Goal: Information Seeking & Learning: Learn about a topic

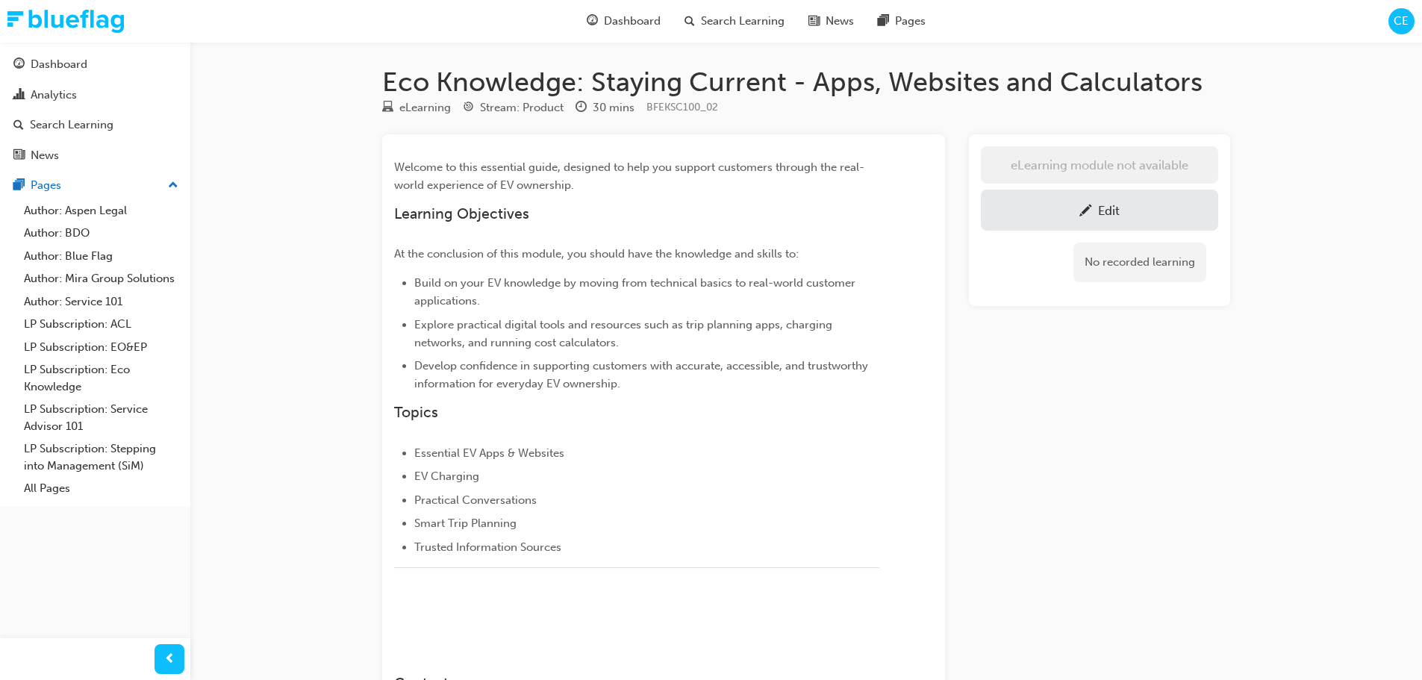
click at [1074, 207] on div "Edit" at bounding box center [1099, 210] width 215 height 19
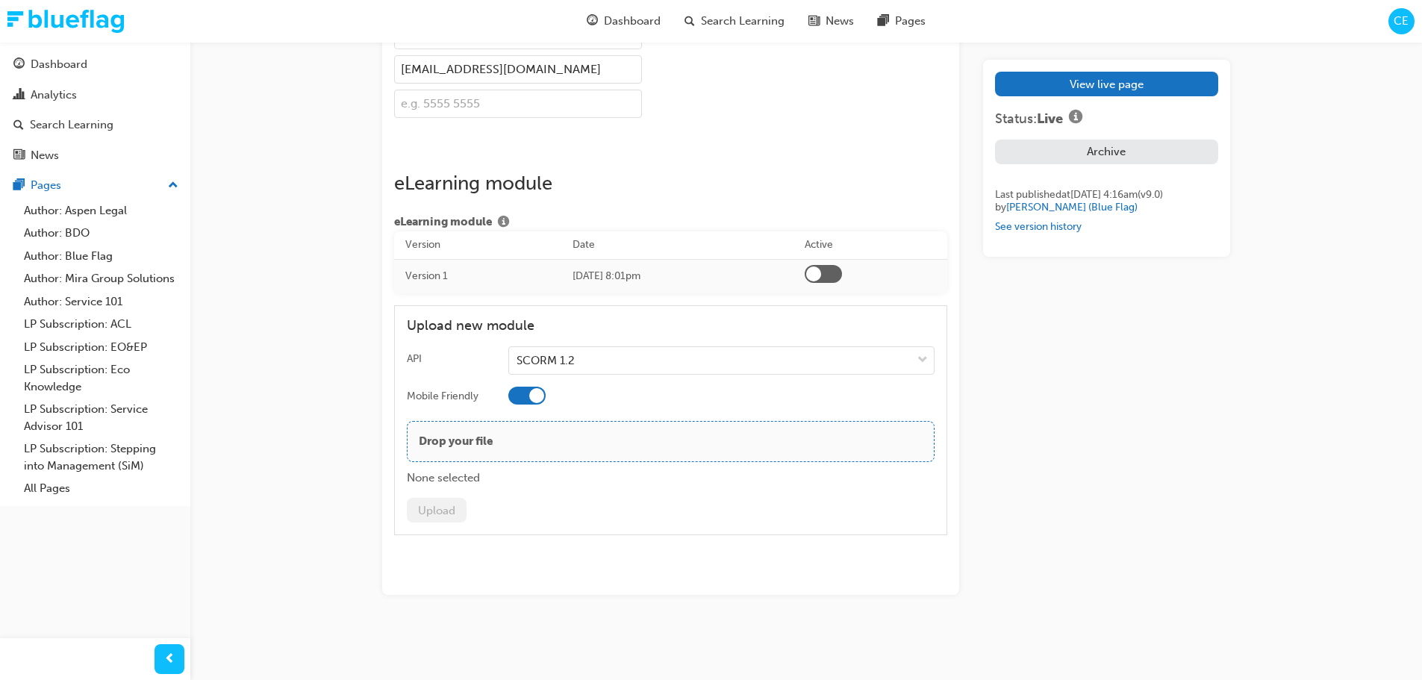
scroll to position [2497, 0]
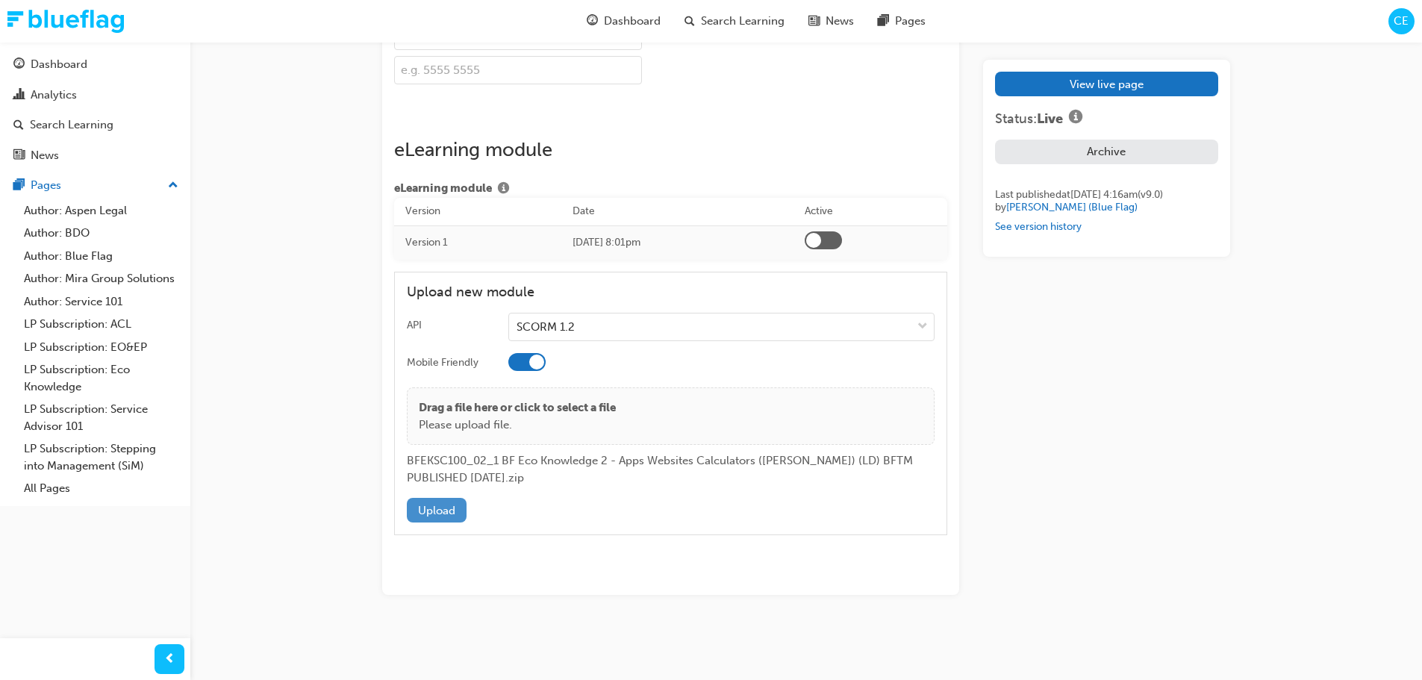
click at [455, 522] on button "Upload" at bounding box center [437, 510] width 60 height 25
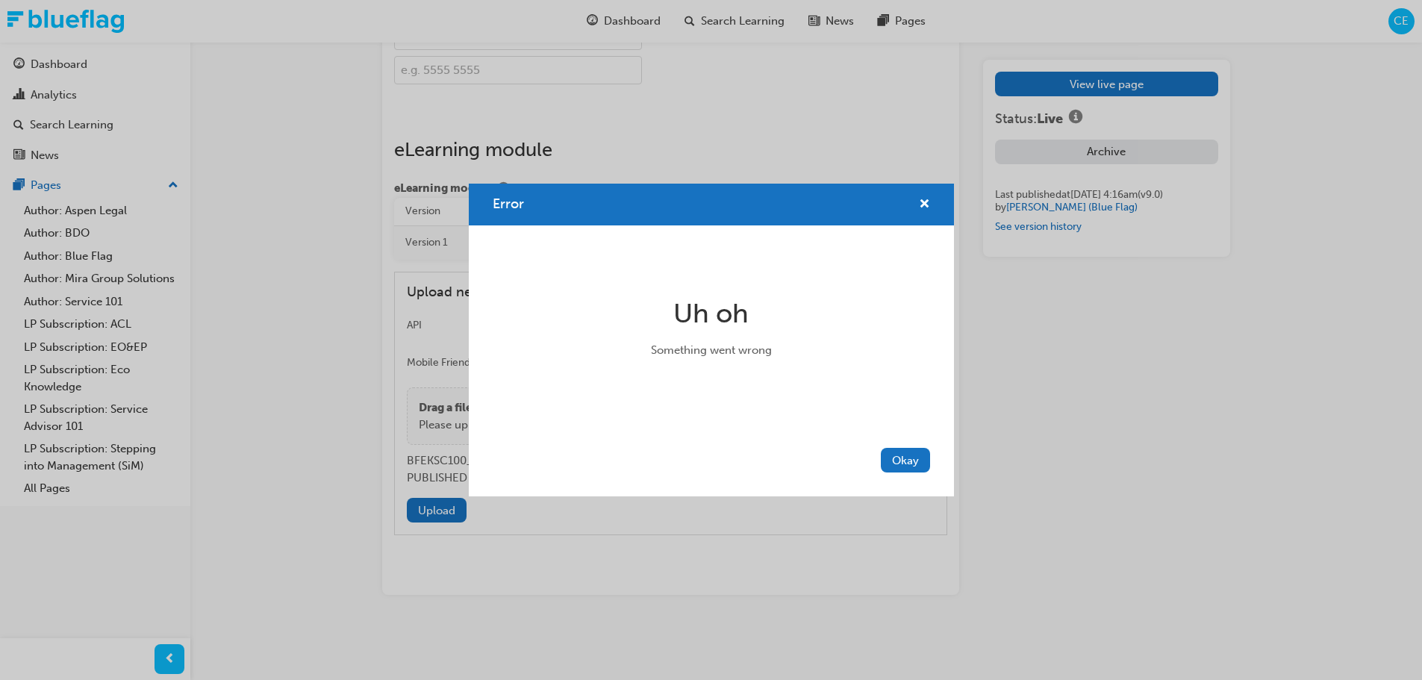
click at [926, 460] on button "Okay" at bounding box center [905, 460] width 49 height 25
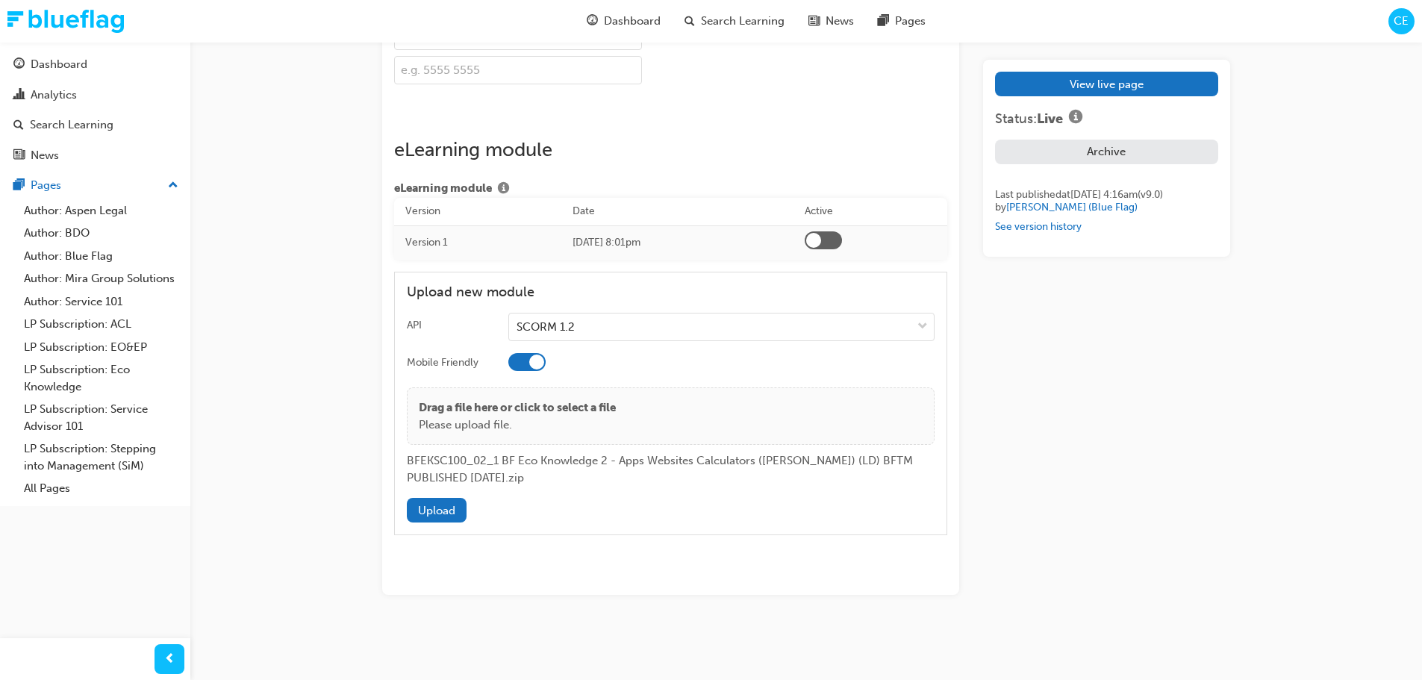
click at [440, 522] on button "Upload" at bounding box center [437, 510] width 60 height 25
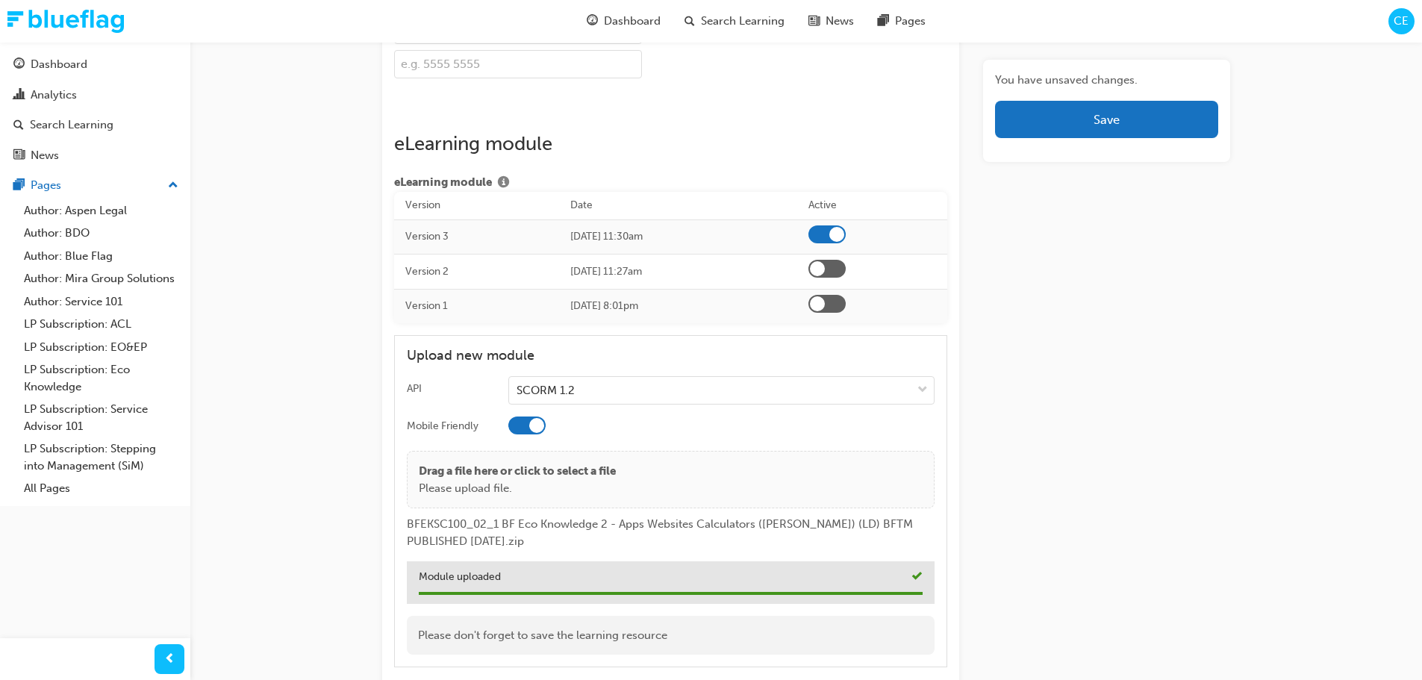
scroll to position [2273, 0]
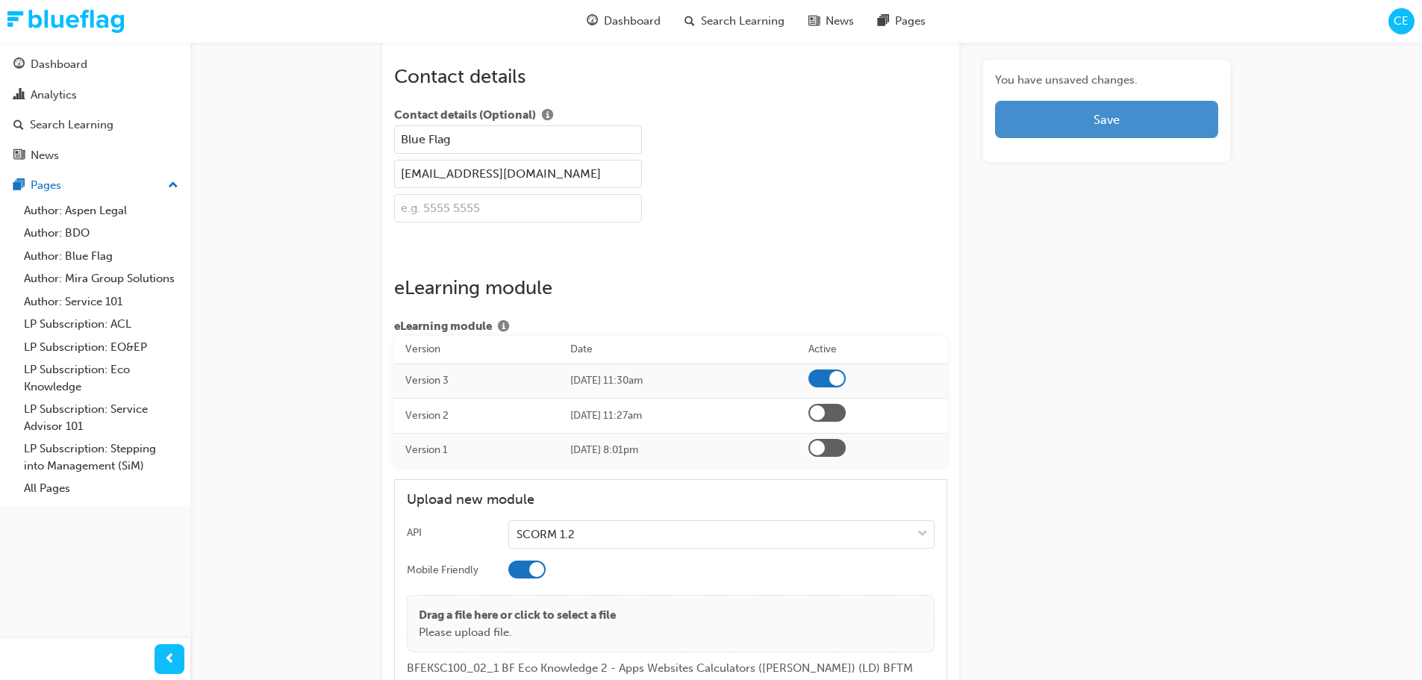
click at [1136, 113] on button "Save" at bounding box center [1106, 119] width 223 height 37
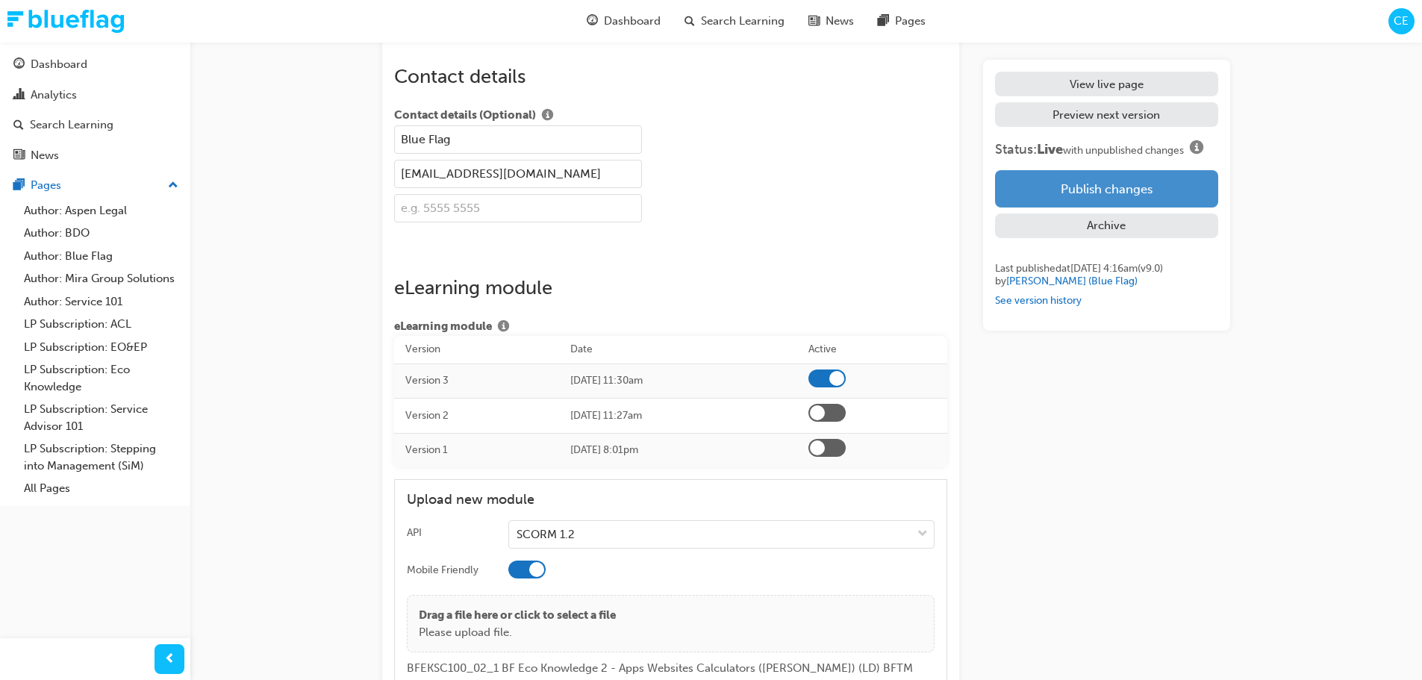
click at [1093, 186] on button "Publish changes" at bounding box center [1106, 188] width 223 height 37
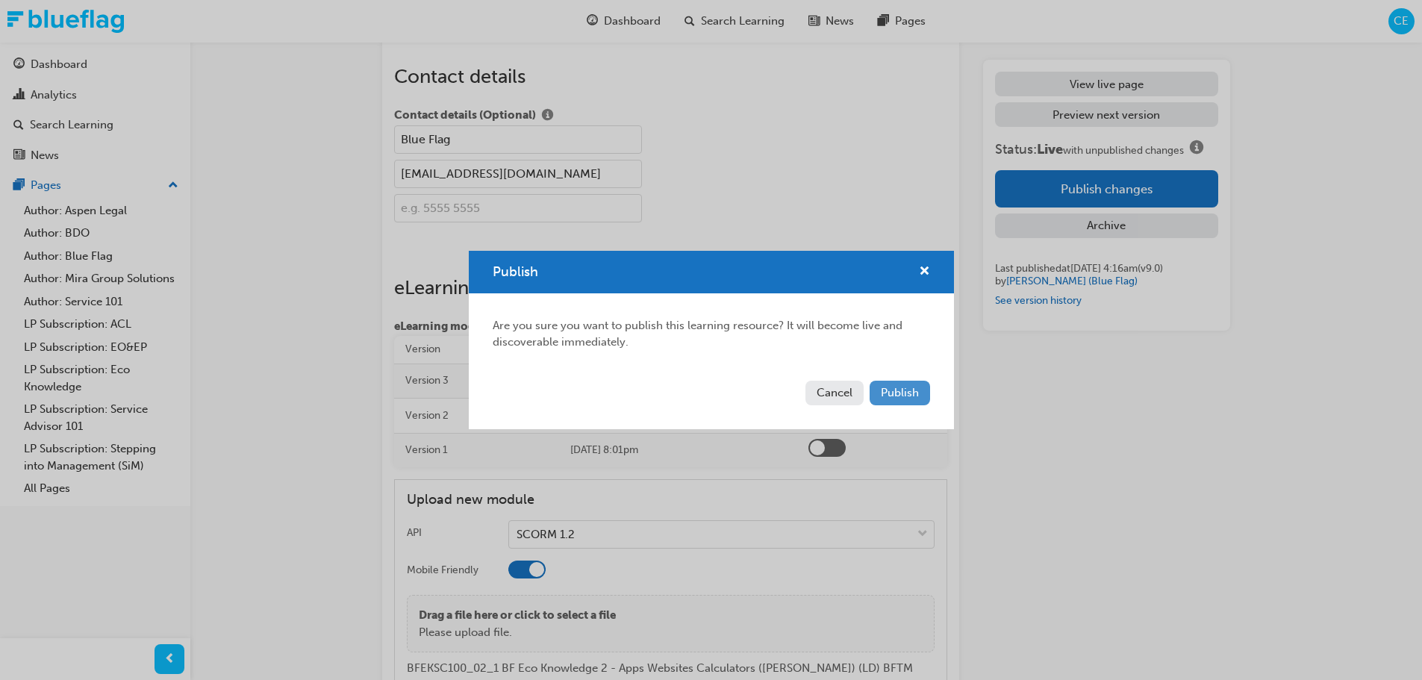
click at [905, 387] on span "Publish" at bounding box center [900, 392] width 38 height 13
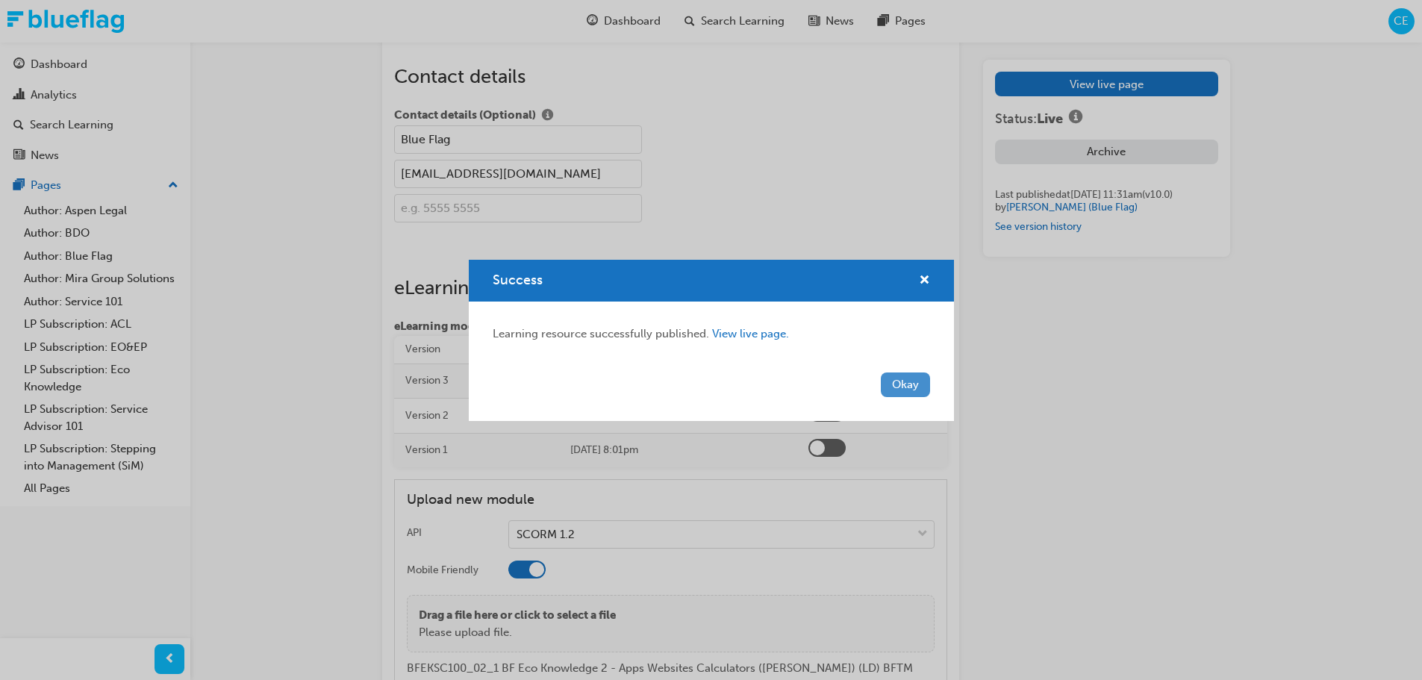
click at [898, 384] on button "Okay" at bounding box center [905, 384] width 49 height 25
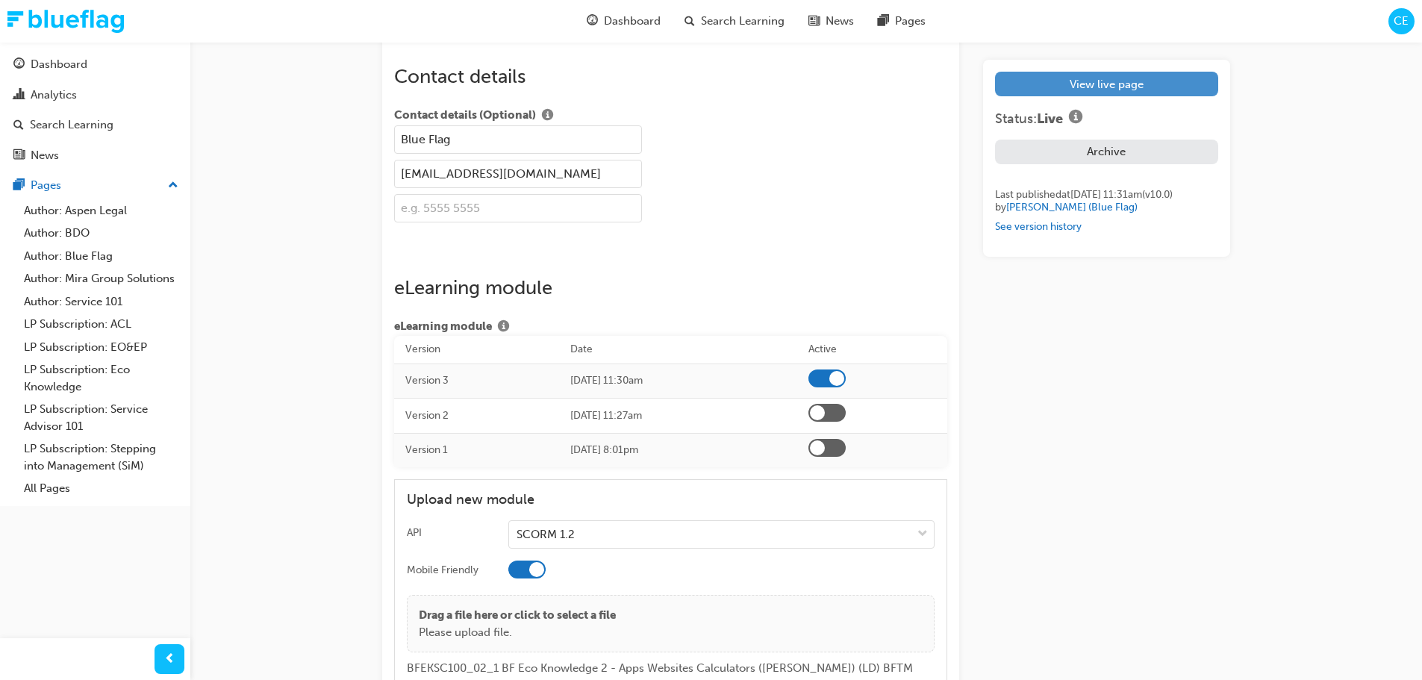
click at [1061, 78] on link "View live page" at bounding box center [1106, 84] width 223 height 25
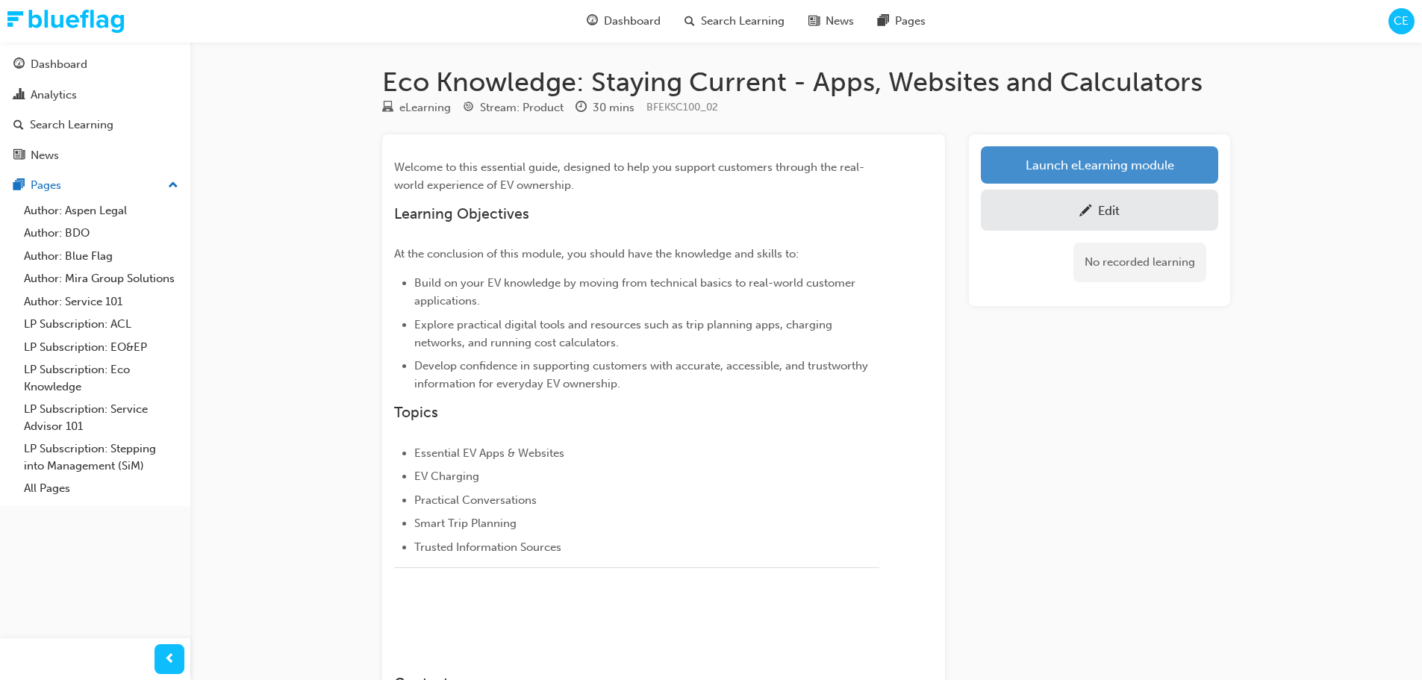
click at [1100, 163] on link "Launch eLearning module" at bounding box center [1099, 164] width 237 height 37
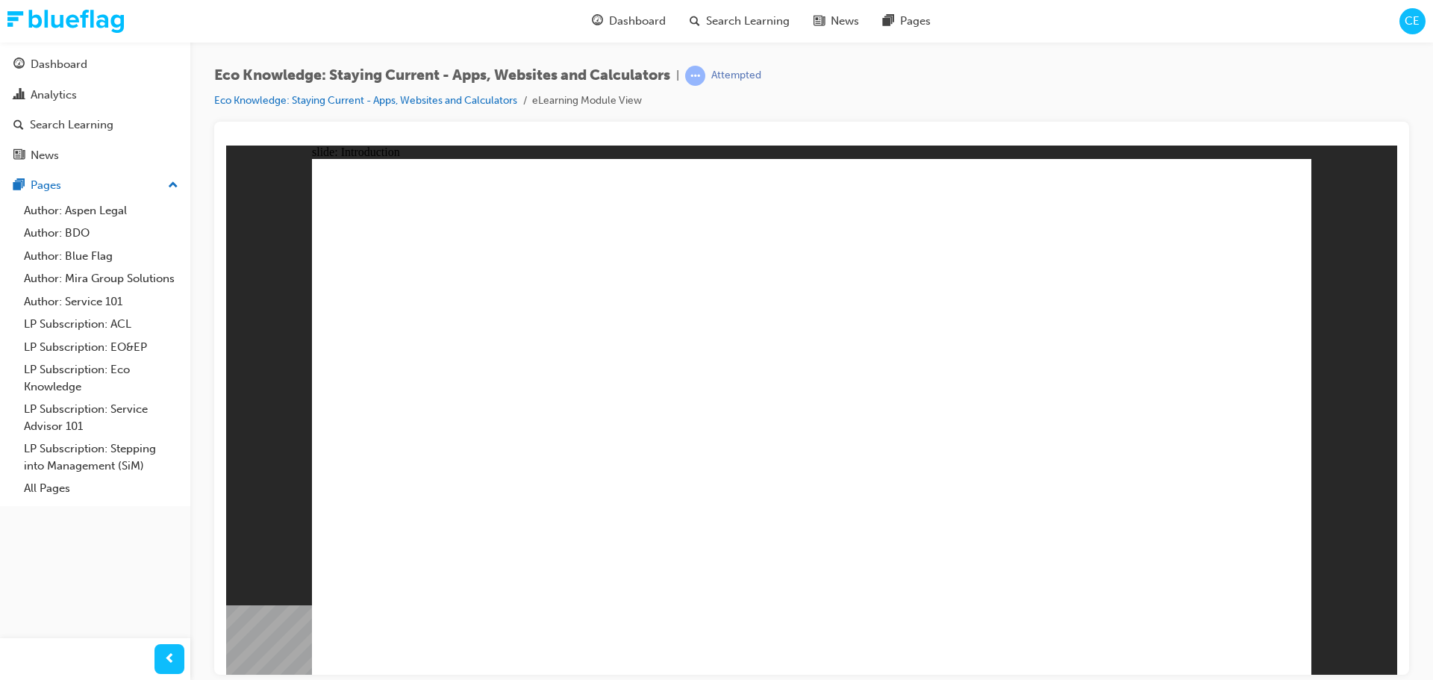
drag, startPoint x: 1280, startPoint y: 658, endPoint x: 1277, endPoint y: 642, distance: 16.0
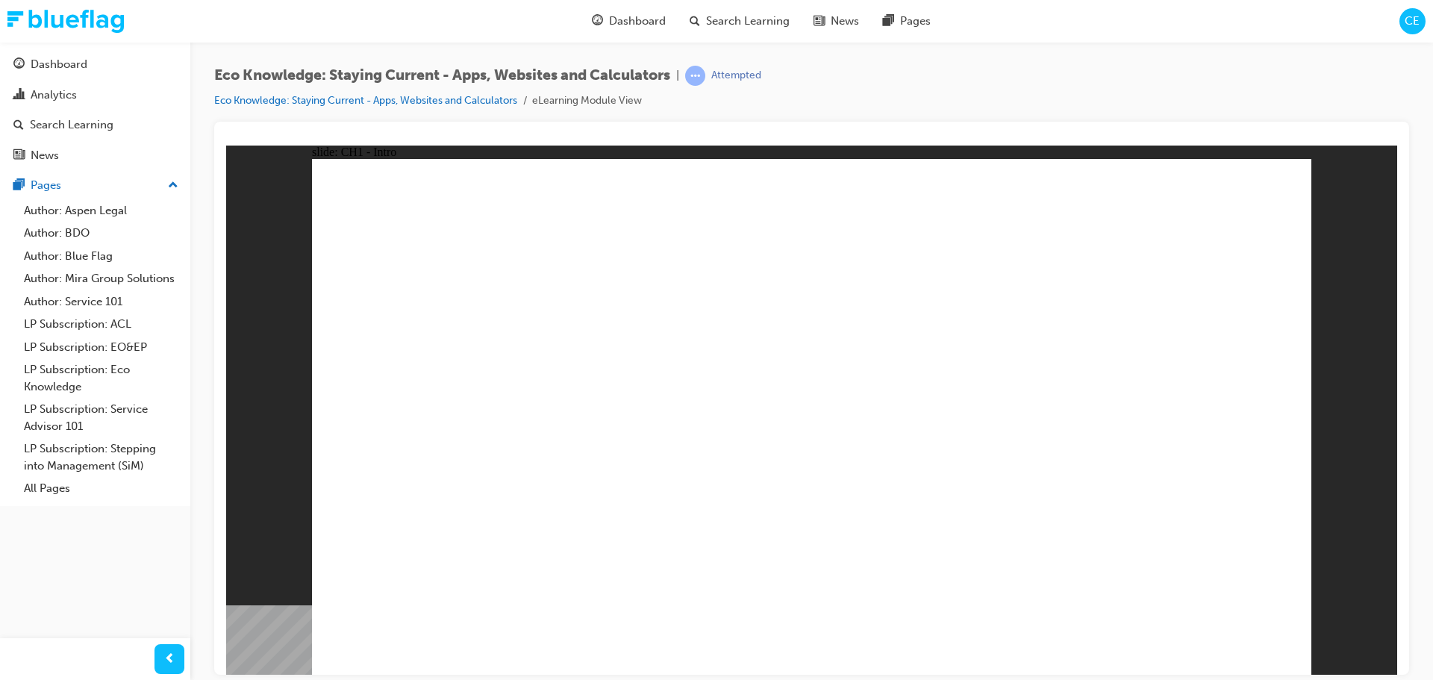
drag, startPoint x: 1005, startPoint y: 437, endPoint x: 1040, endPoint y: 422, distance: 37.8
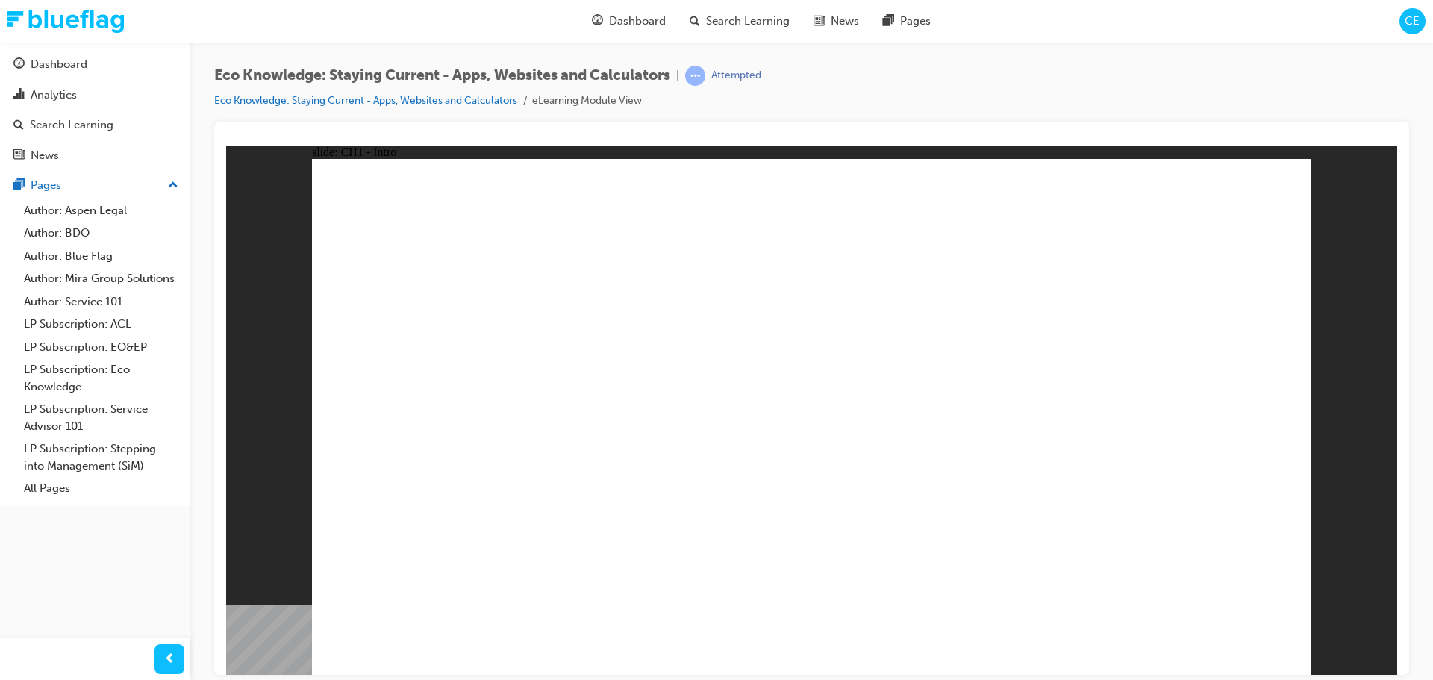
drag, startPoint x: 691, startPoint y: 502, endPoint x: 882, endPoint y: 499, distance: 191.1
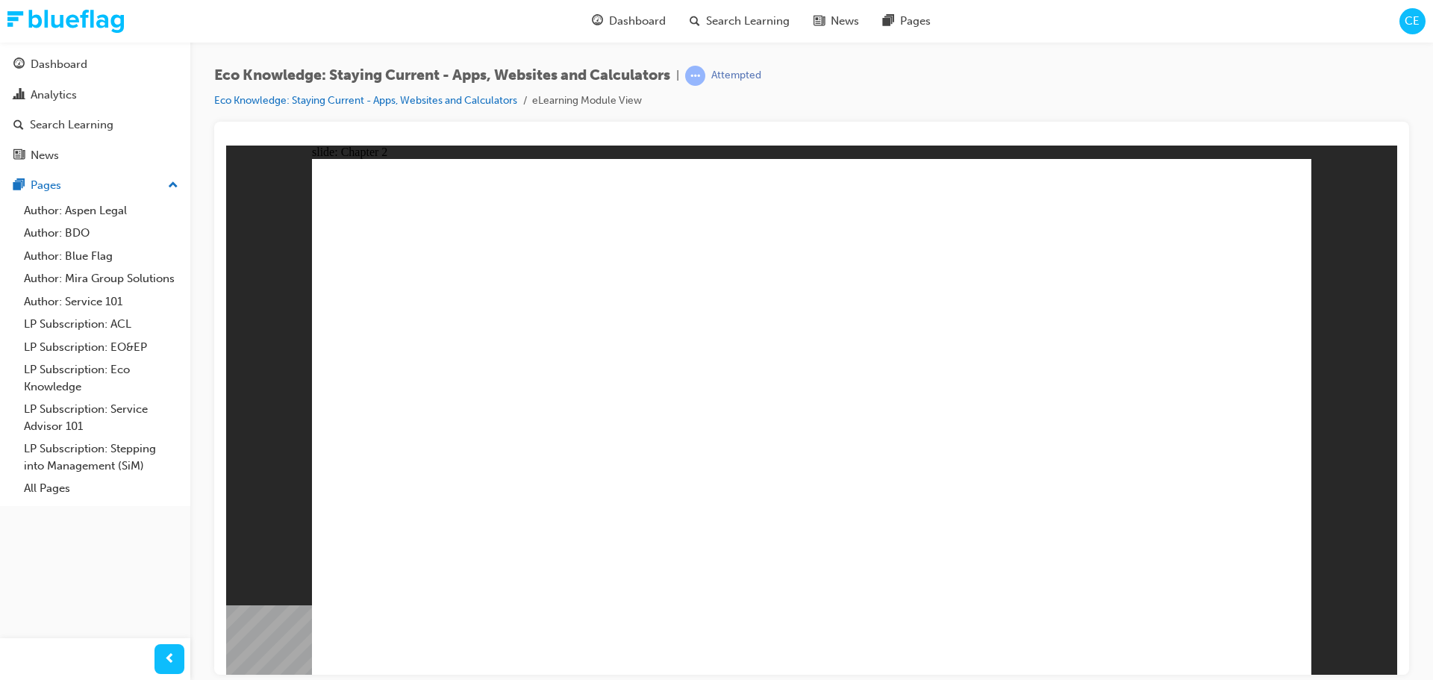
drag, startPoint x: 1268, startPoint y: 629, endPoint x: 1279, endPoint y: 645, distance: 19.3
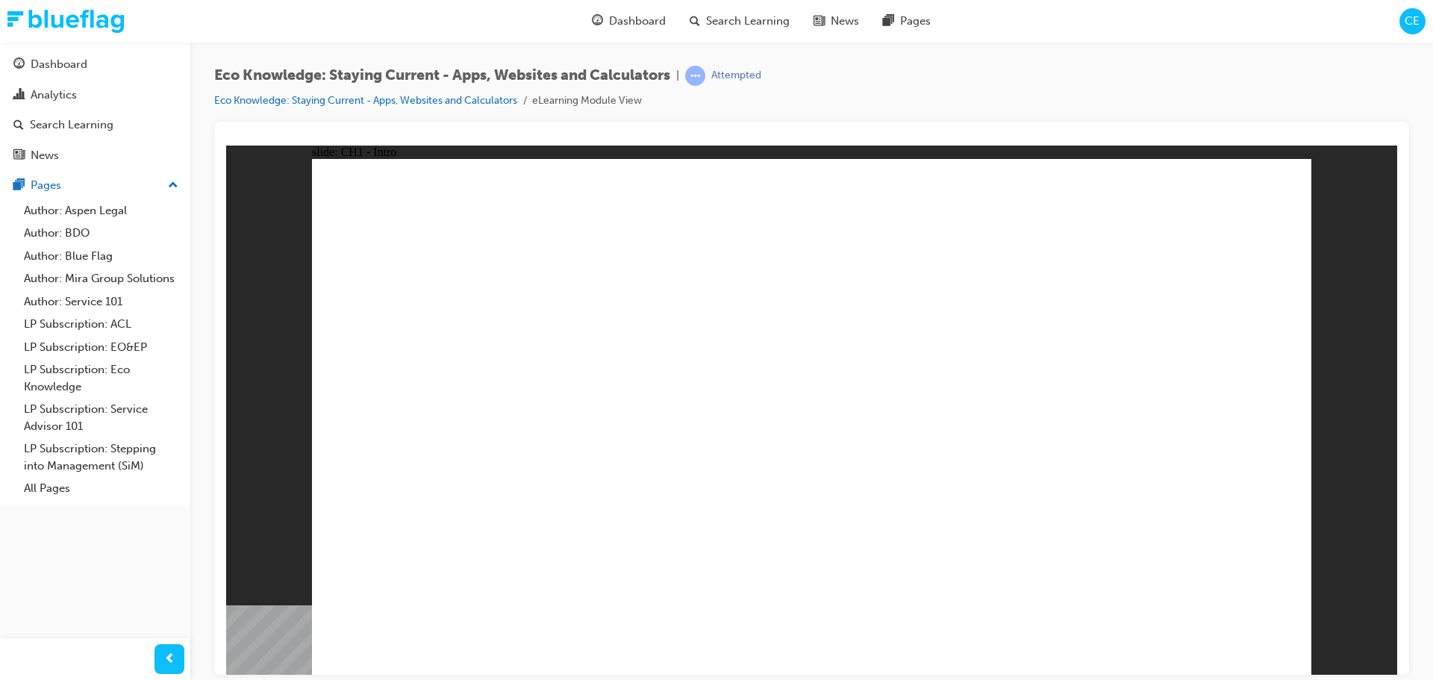
drag, startPoint x: 1043, startPoint y: 668, endPoint x: 1045, endPoint y: 656, distance: 12.0
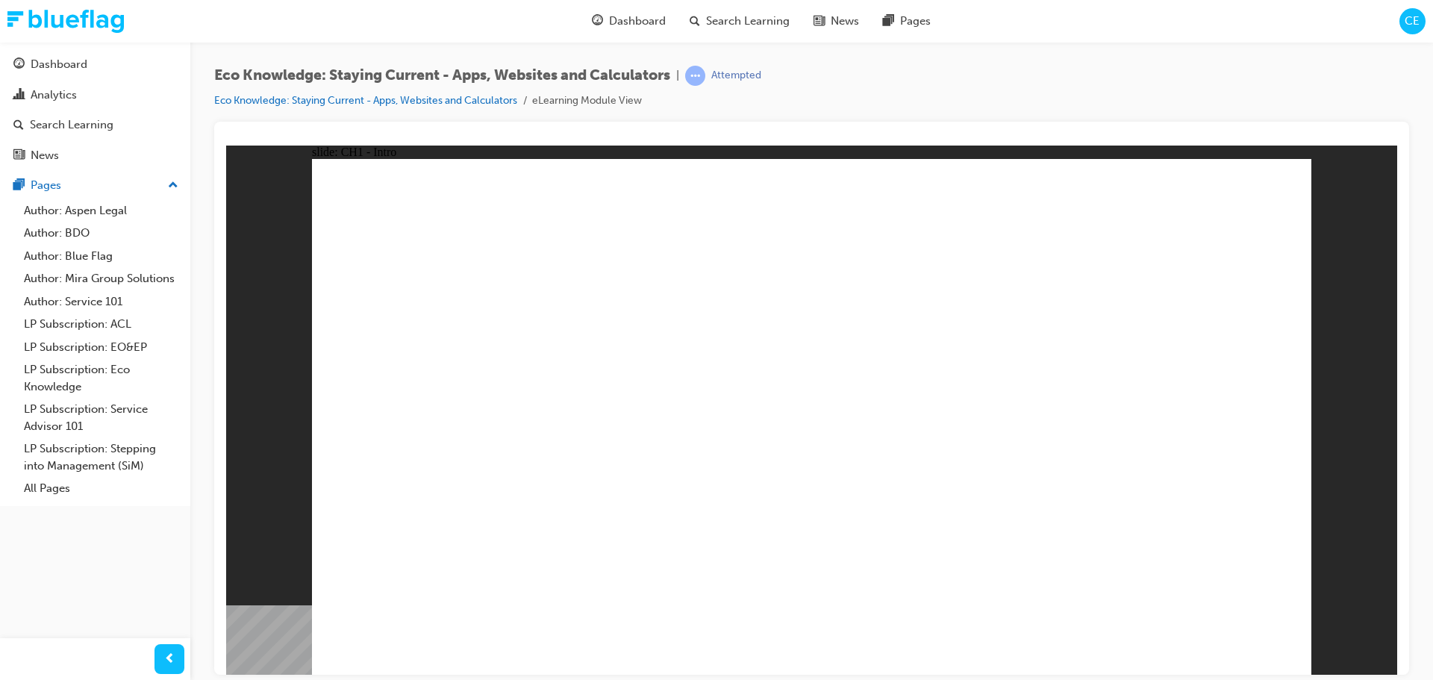
drag, startPoint x: 1287, startPoint y: 643, endPoint x: 1275, endPoint y: 644, distance: 12.0
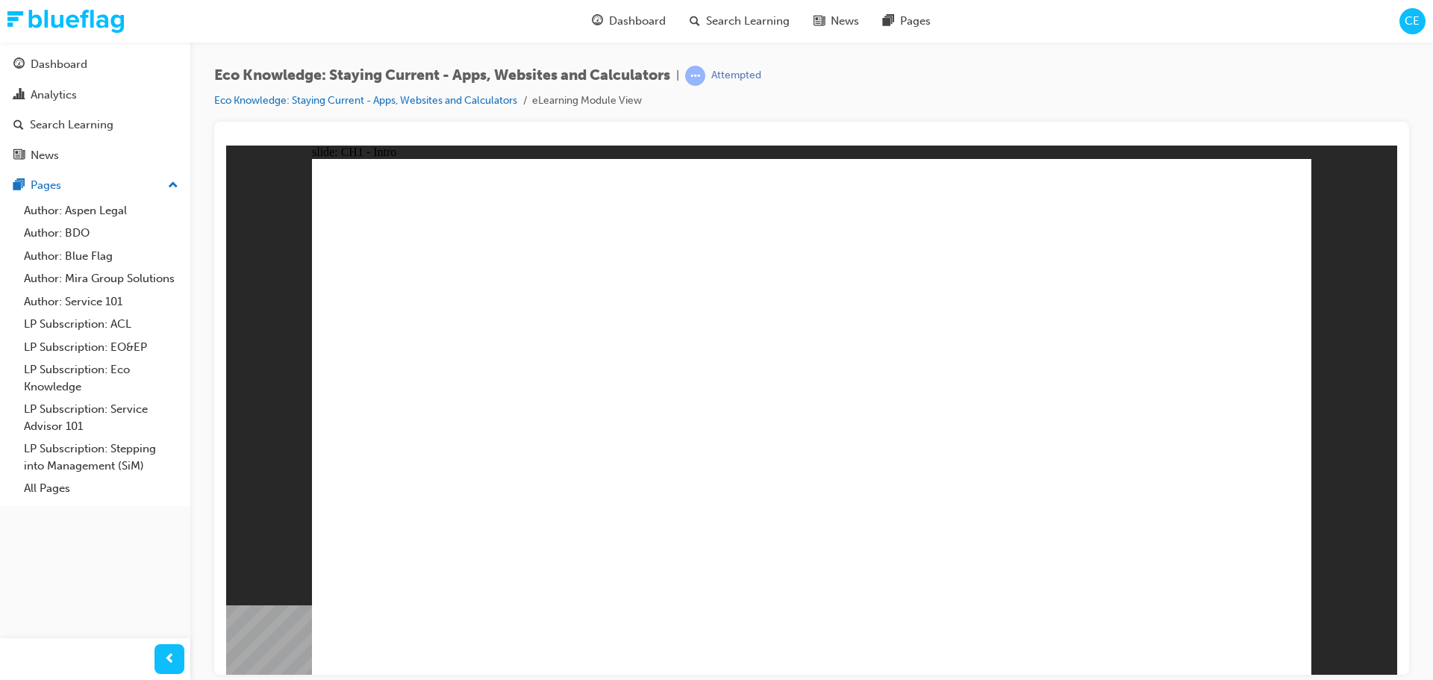
drag, startPoint x: 1169, startPoint y: 552, endPoint x: 1179, endPoint y: 548, distance: 10.4
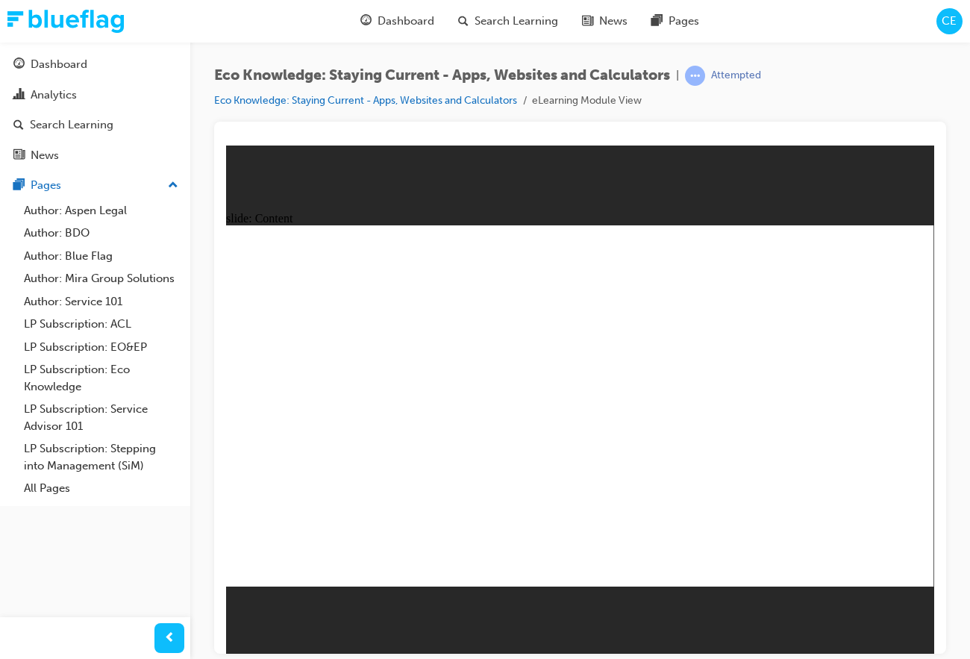
radio input "true"
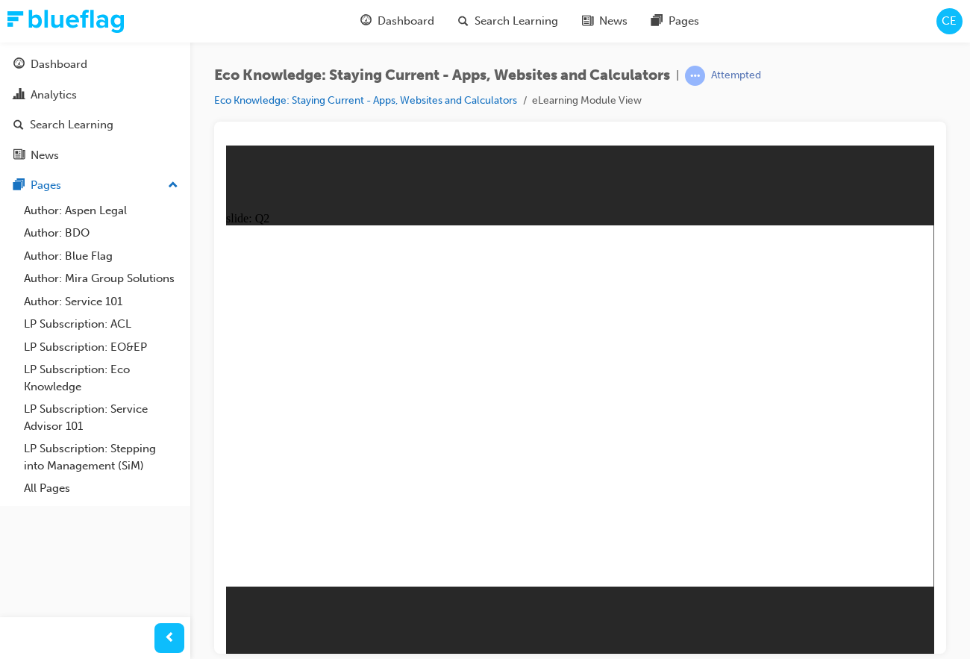
drag, startPoint x: 272, startPoint y: 458, endPoint x: 811, endPoint y: 365, distance: 546.1
drag, startPoint x: 558, startPoint y: 415, endPoint x: 712, endPoint y: 375, distance: 159.5
drag, startPoint x: 401, startPoint y: 464, endPoint x: 752, endPoint y: 349, distance: 369.4
drag, startPoint x: 498, startPoint y: 431, endPoint x: 627, endPoint y: 344, distance: 155.9
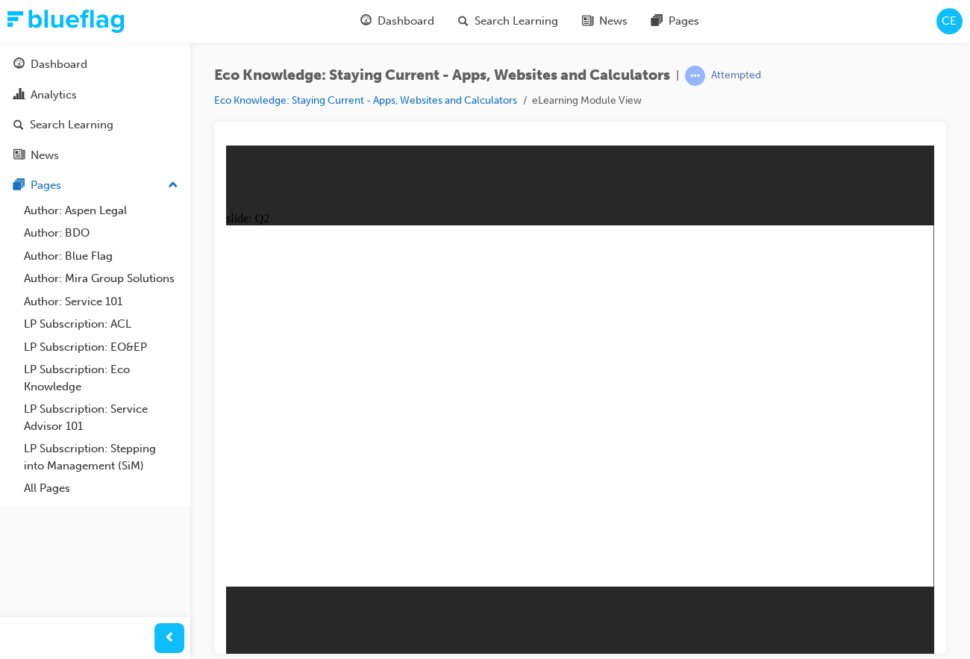
radio input "true"
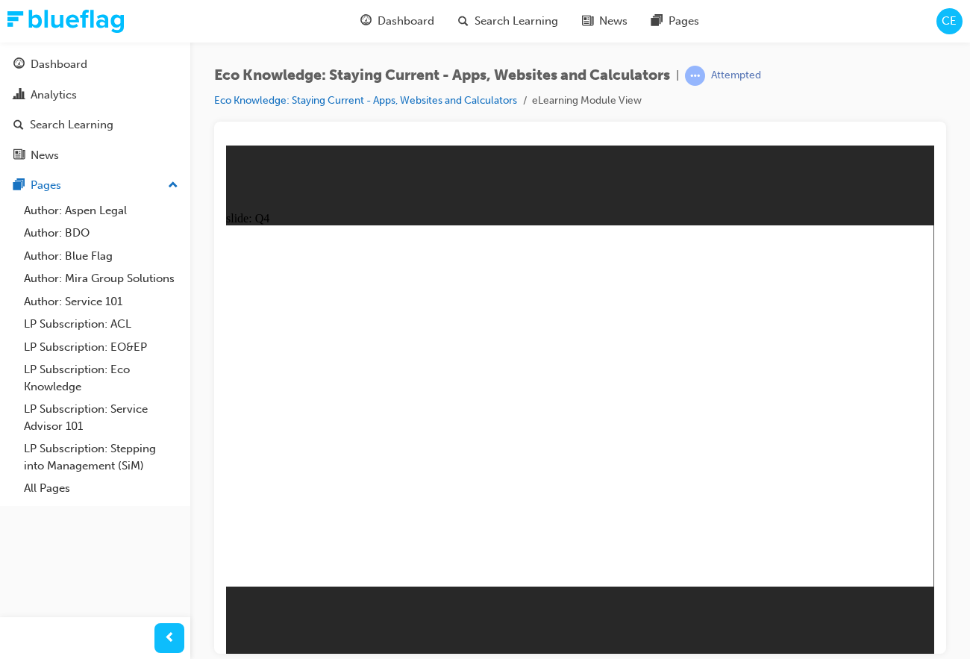
radio input "true"
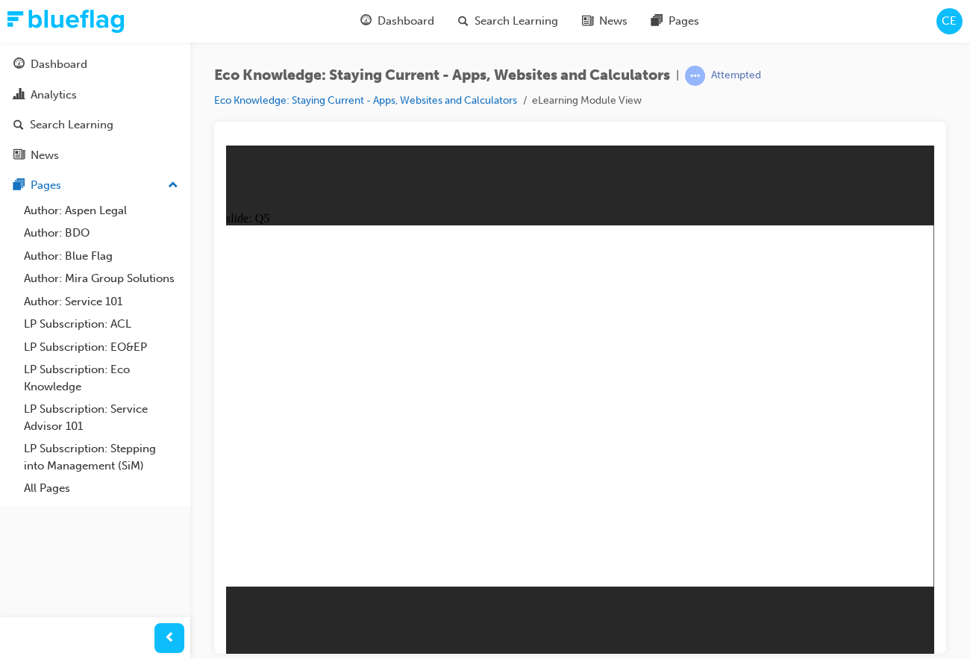
radio input "true"
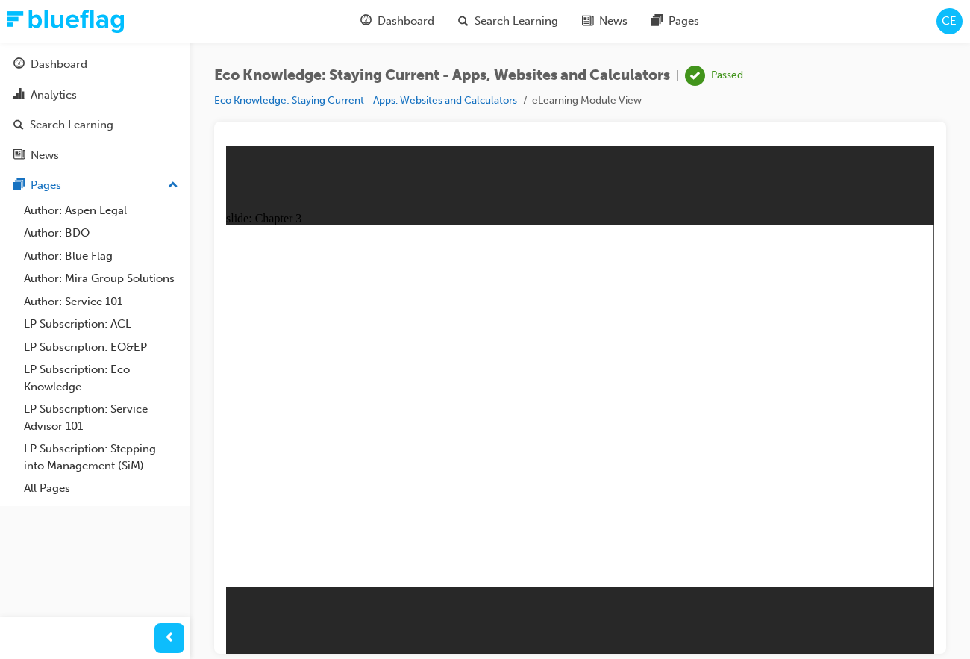
drag, startPoint x: 257, startPoint y: 554, endPoint x: 254, endPoint y: 563, distance: 9.7
